Goal: Communication & Community: Answer question/provide support

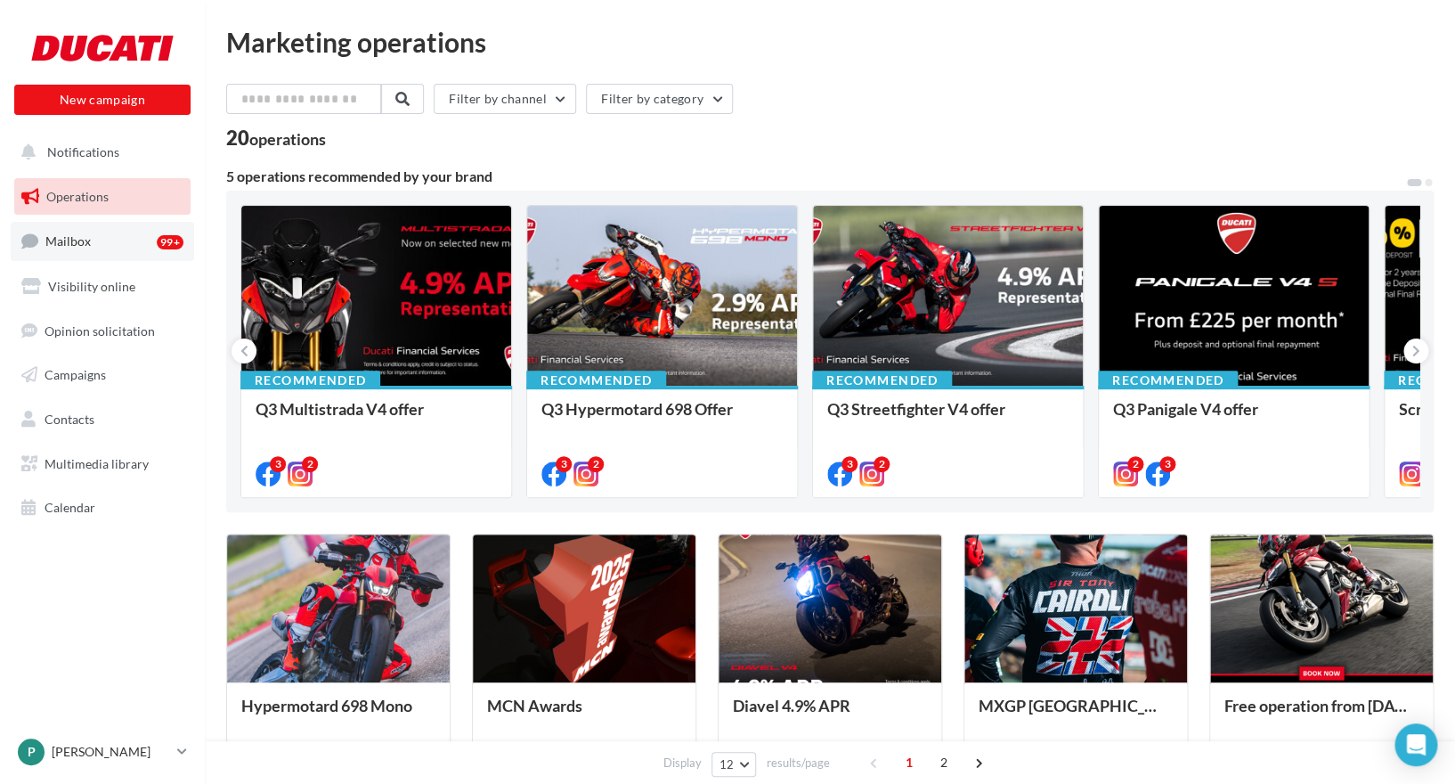
click at [110, 248] on link "Mailbox 99+" at bounding box center [102, 241] width 183 height 38
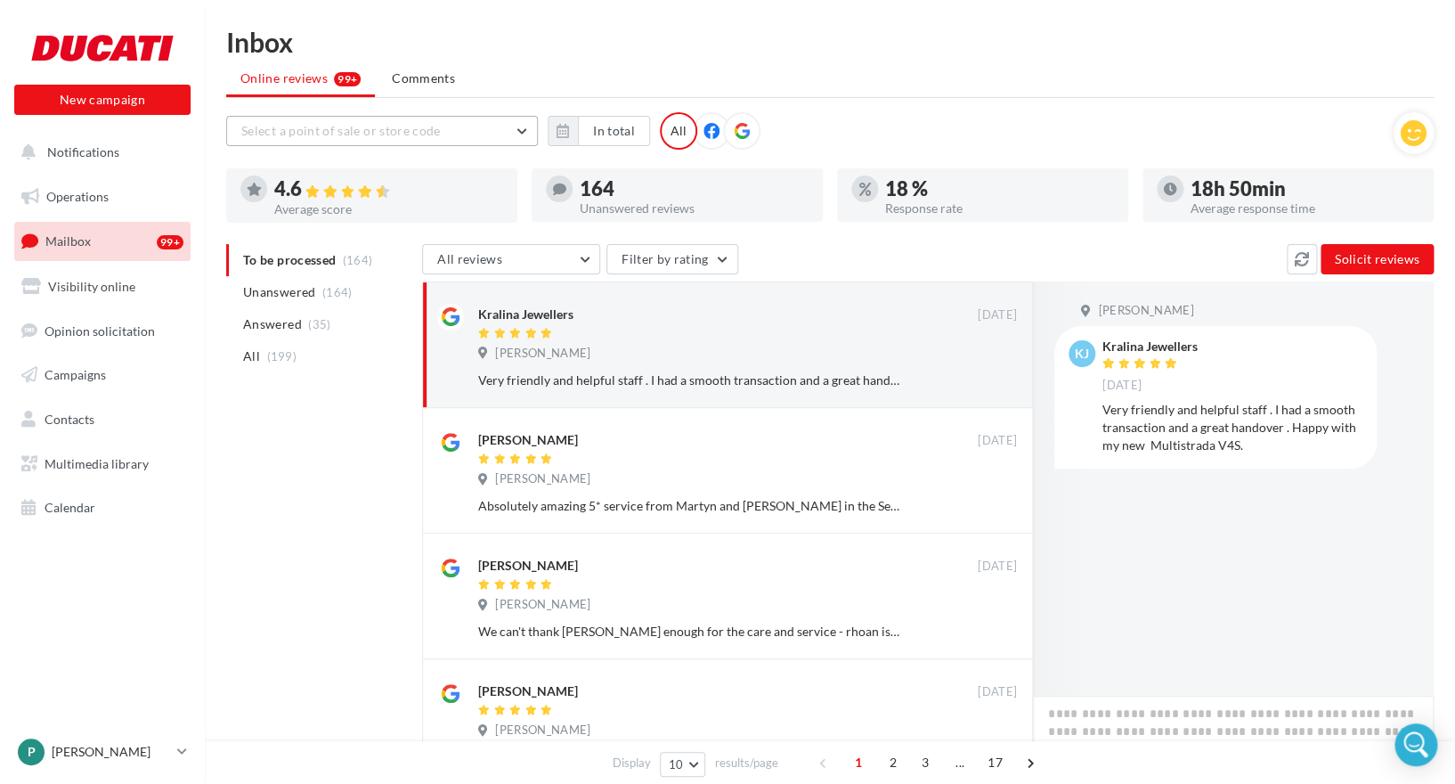
click at [449, 134] on button "Select a point of sale or store code" at bounding box center [382, 131] width 312 height 30
type input "*"
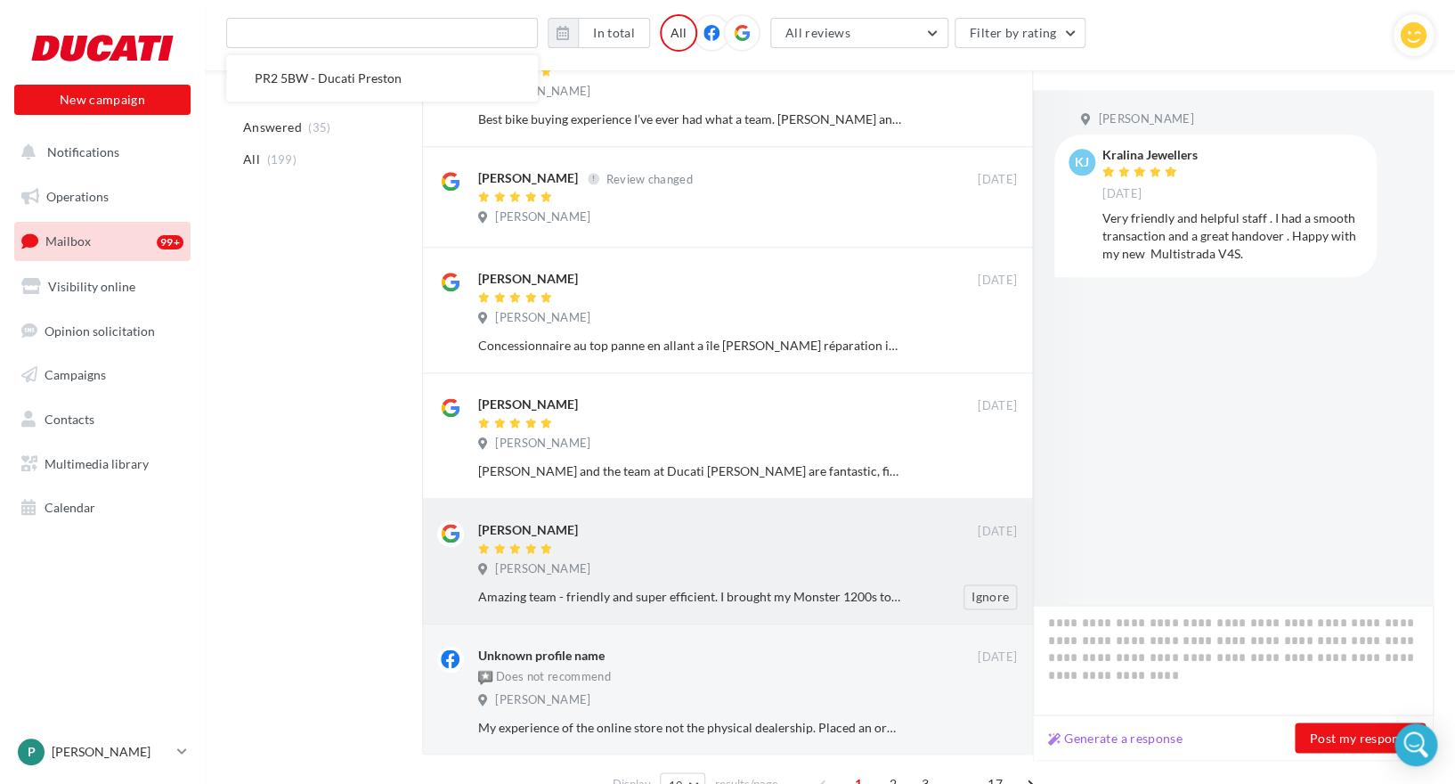
scroll to position [883, 0]
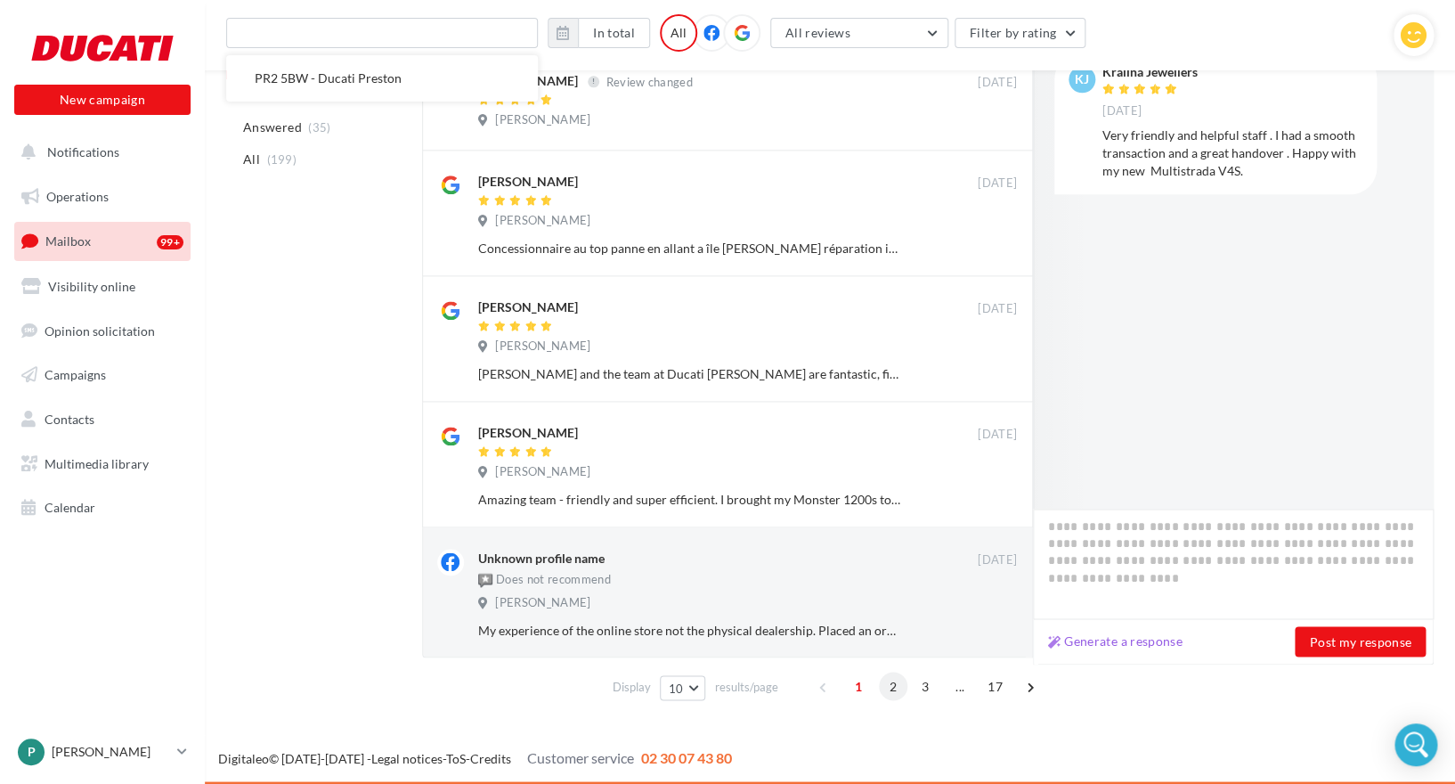
click at [894, 683] on span "2" at bounding box center [893, 685] width 28 height 28
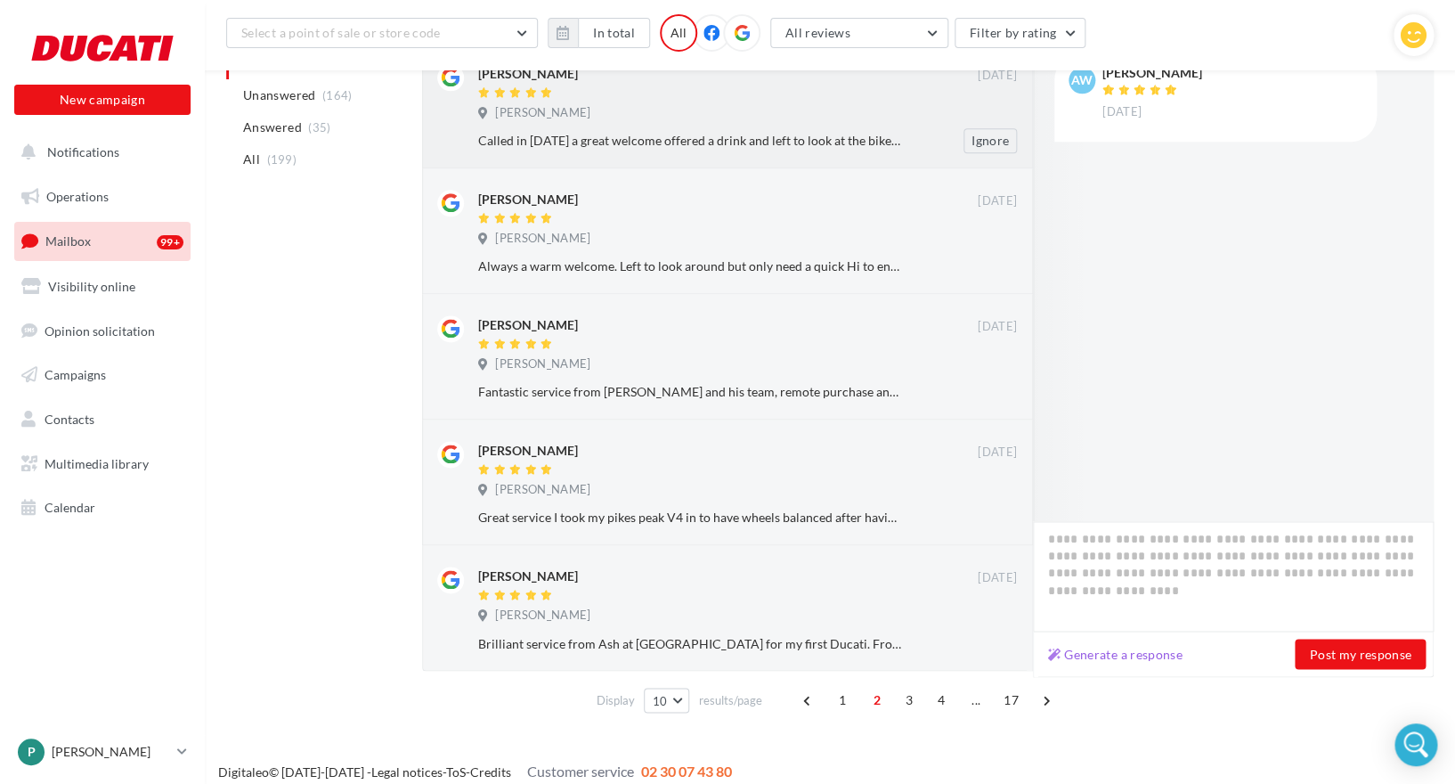
scroll to position [853, 0]
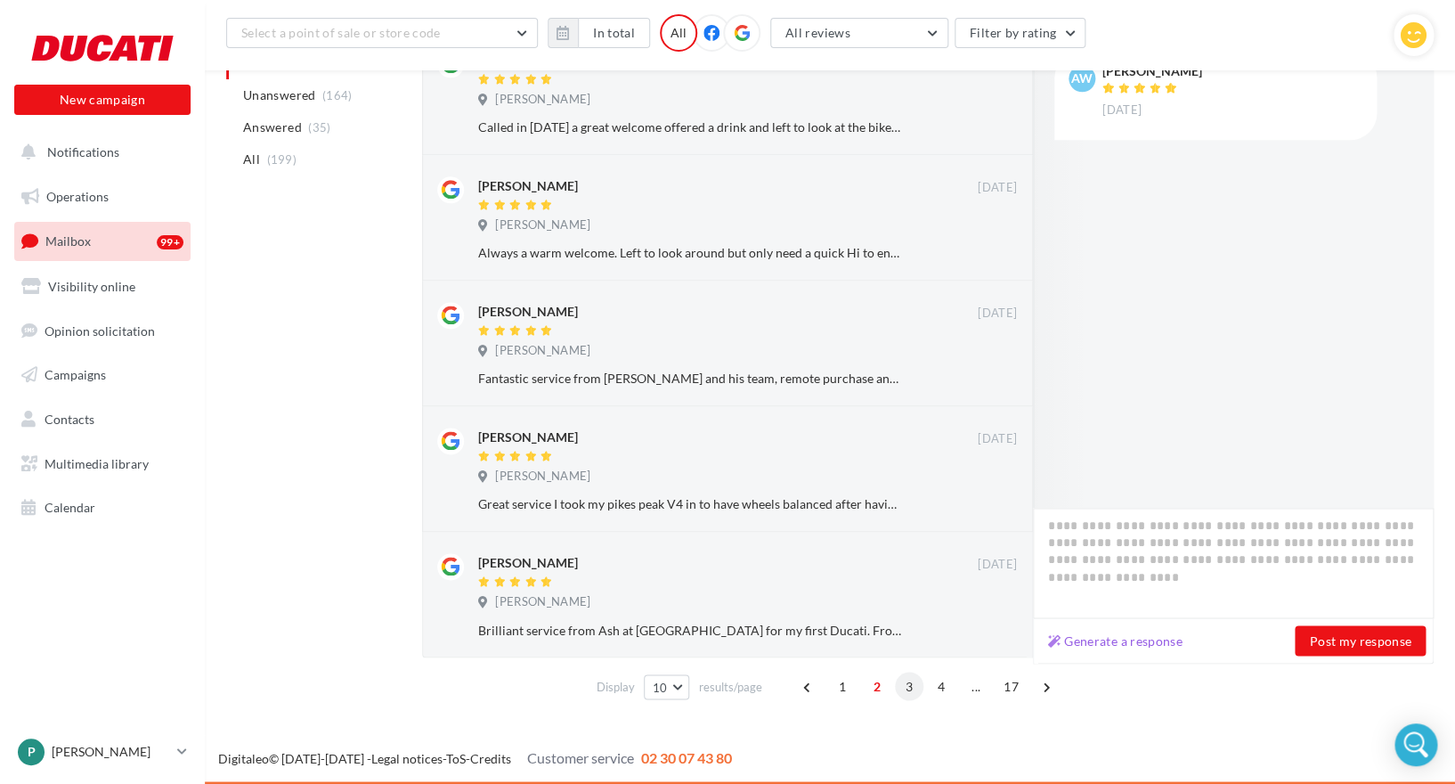
click at [903, 689] on span "3" at bounding box center [909, 685] width 28 height 28
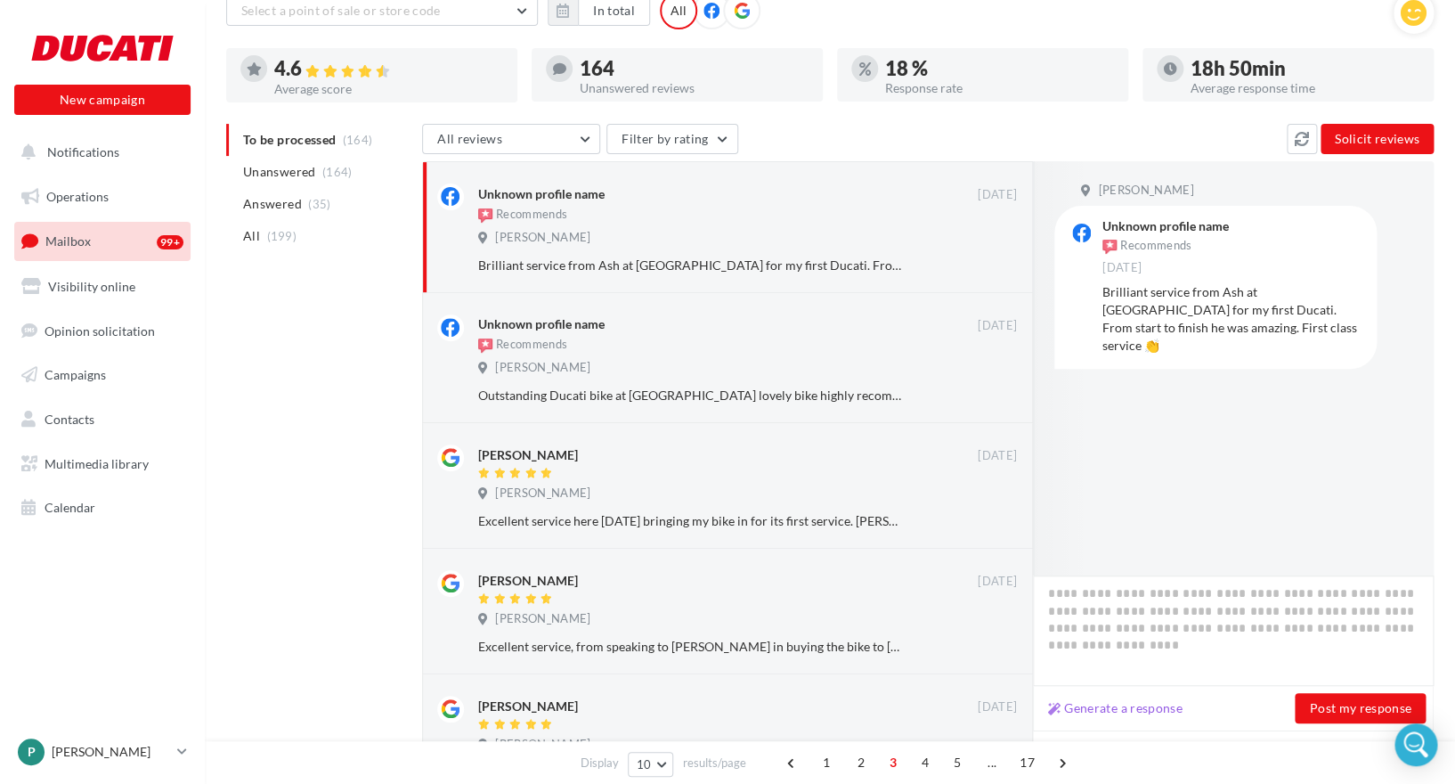
scroll to position [0, 0]
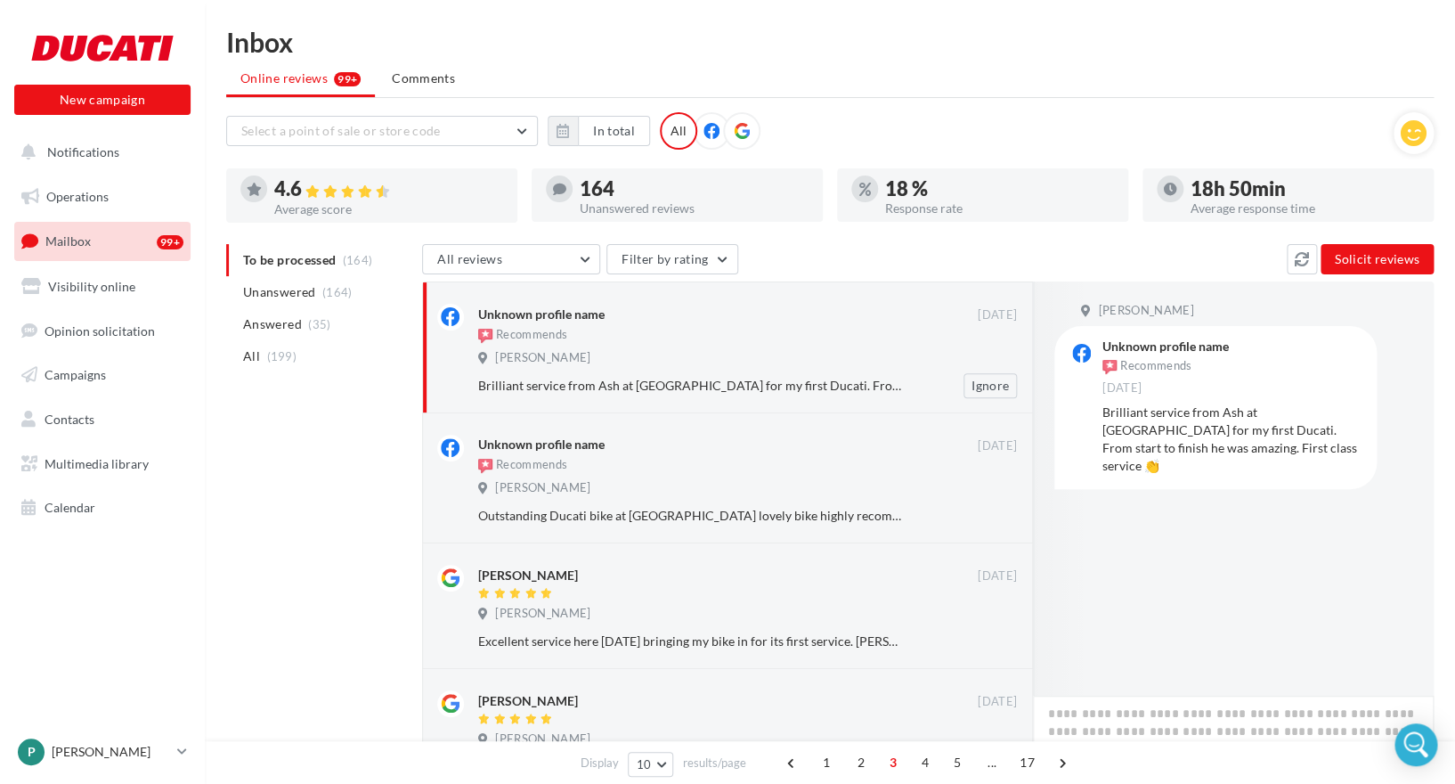
click at [645, 390] on div "Brilliant service from Ash at Preston for my first Ducati. From start to finish…" at bounding box center [689, 386] width 423 height 18
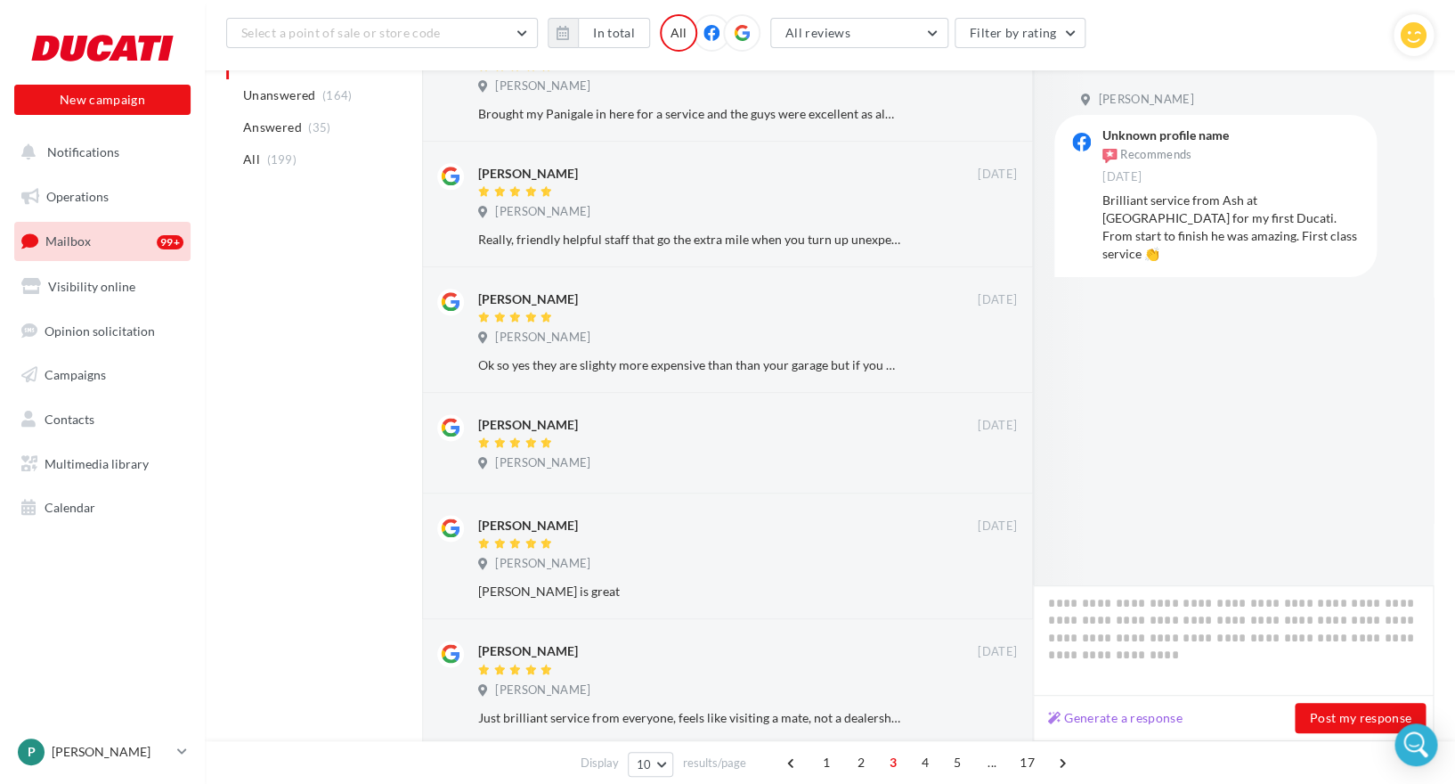
scroll to position [888, 0]
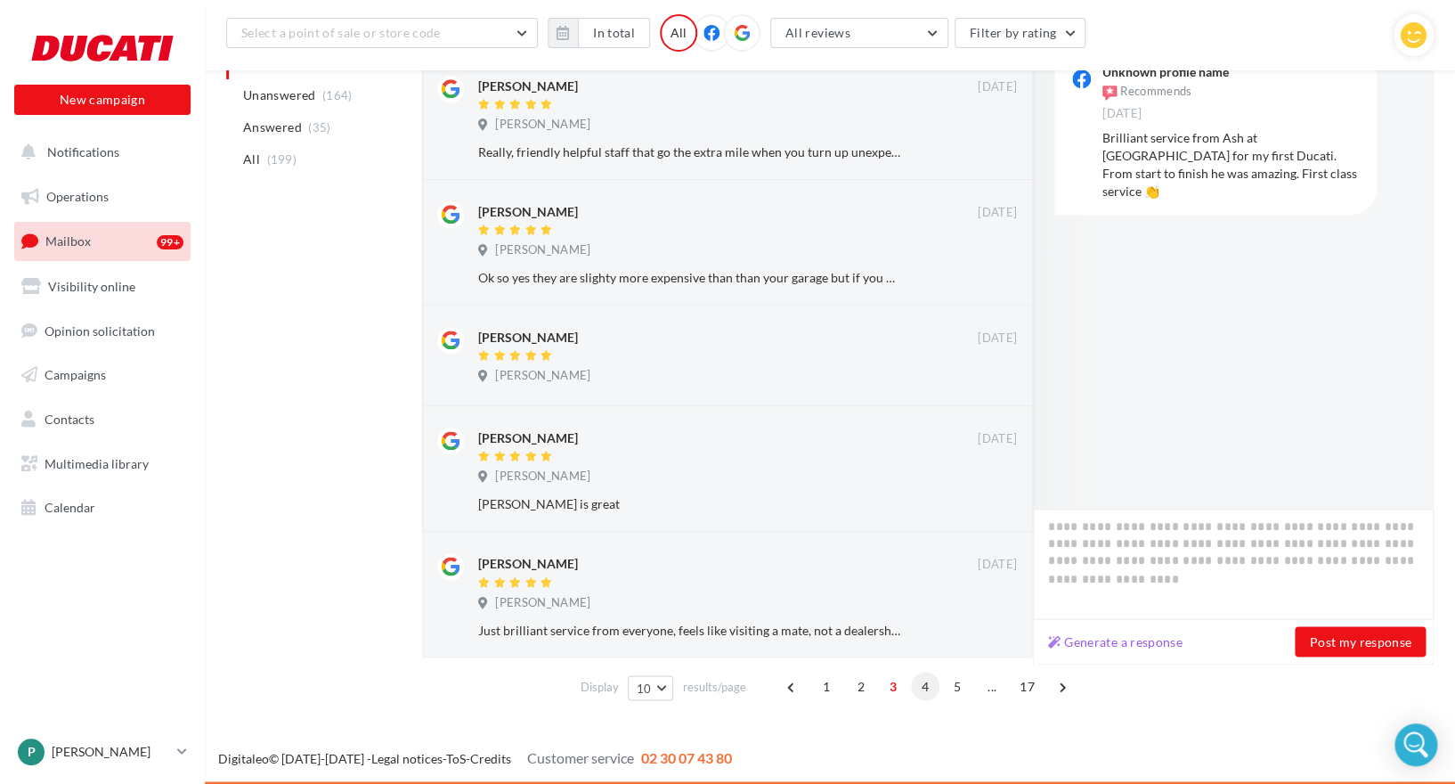
click at [922, 683] on span "4" at bounding box center [925, 685] width 28 height 28
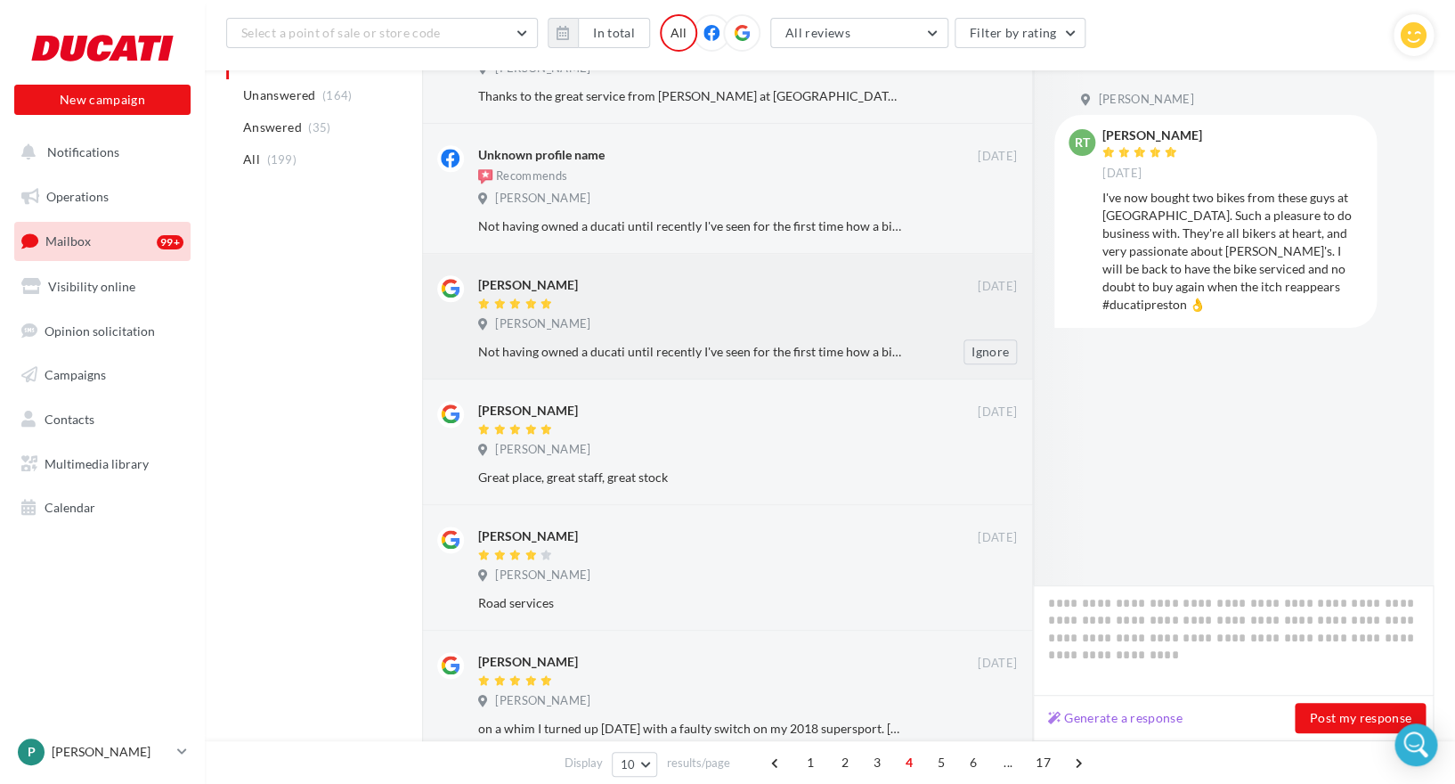
scroll to position [680, 0]
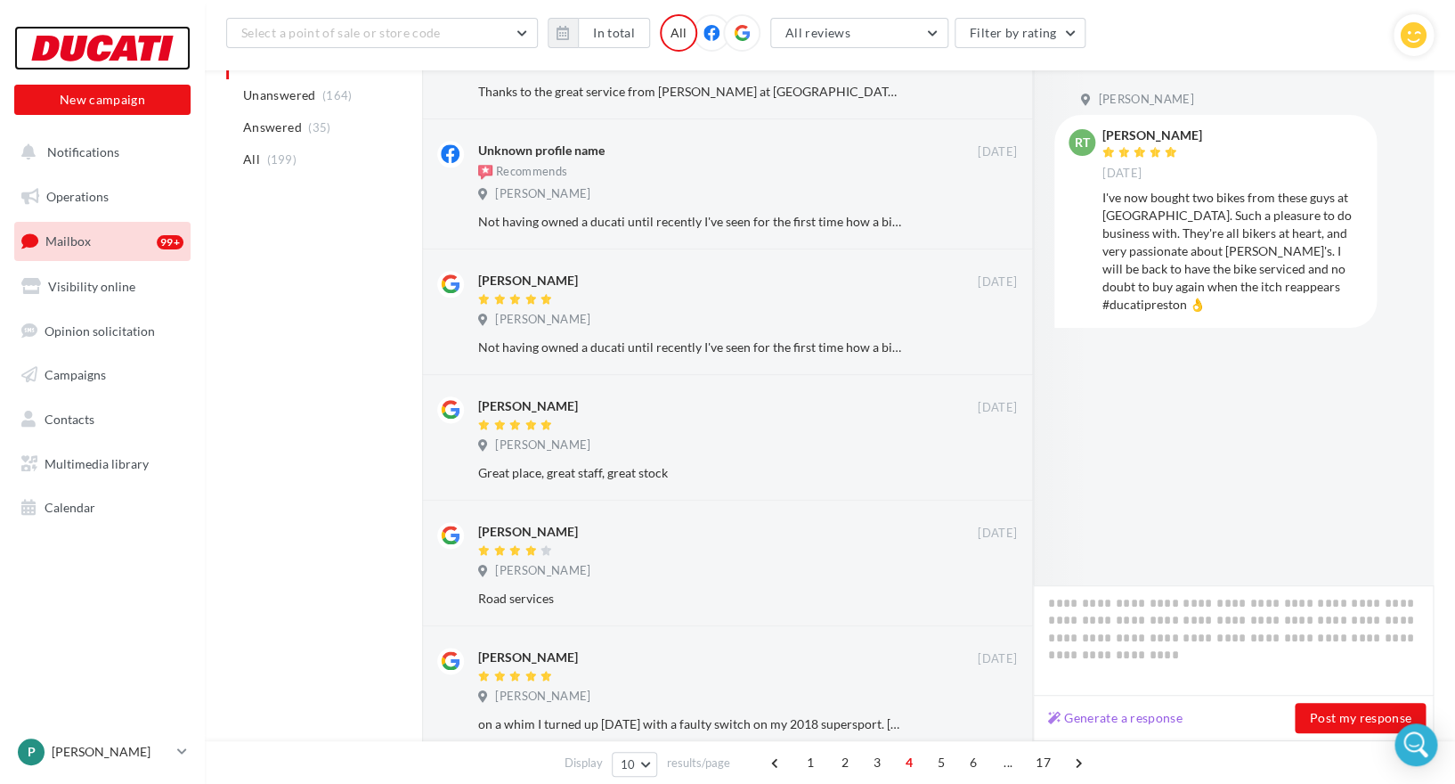
click at [144, 38] on div at bounding box center [102, 48] width 142 height 45
